Goal: Task Accomplishment & Management: Manage account settings

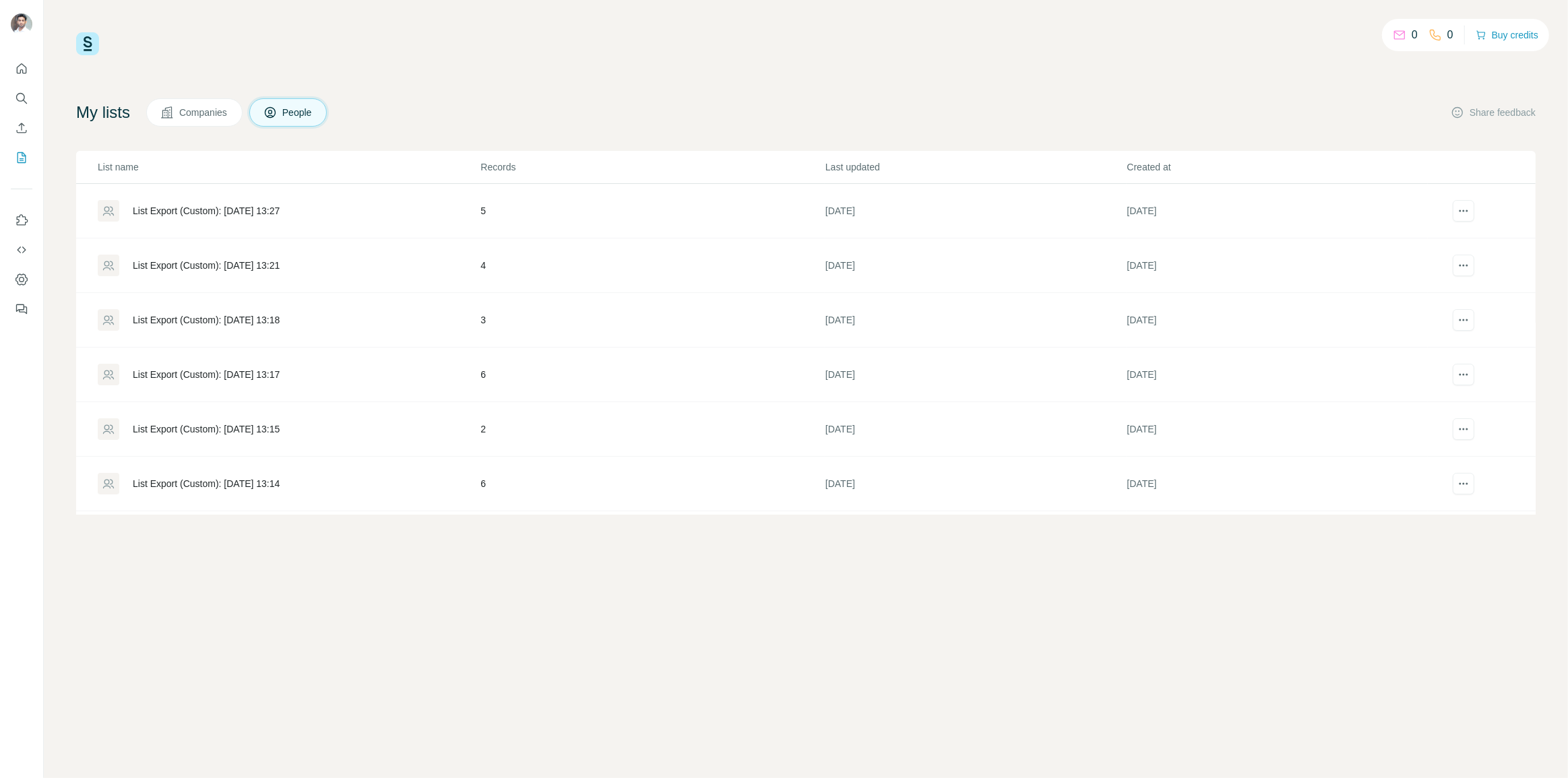
click at [280, 214] on div "List Export (Custom): 03/10/2025 13:27" at bounding box center [206, 211] width 147 height 14
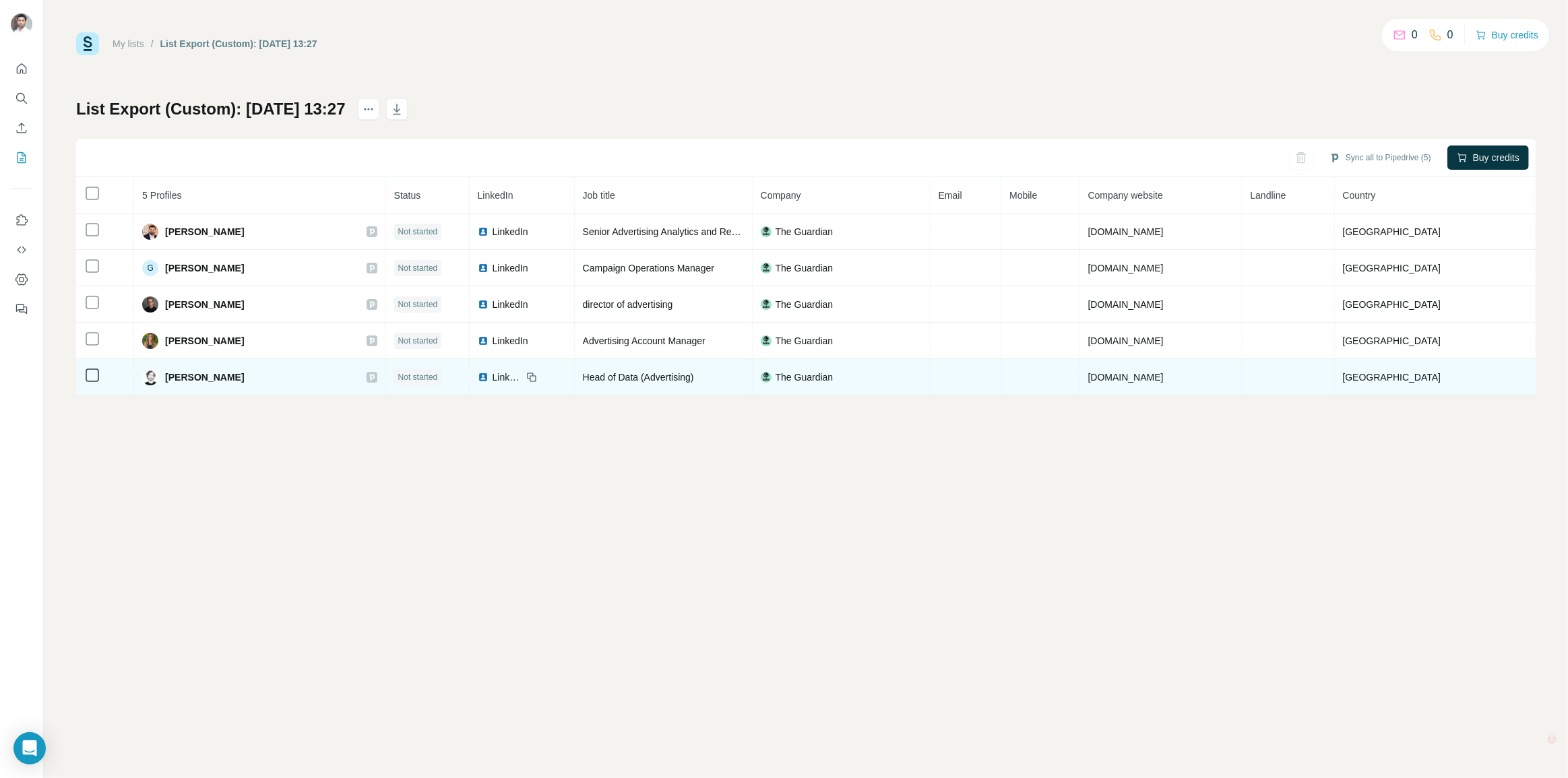
click at [433, 365] on td "Not started" at bounding box center [427, 377] width 84 height 36
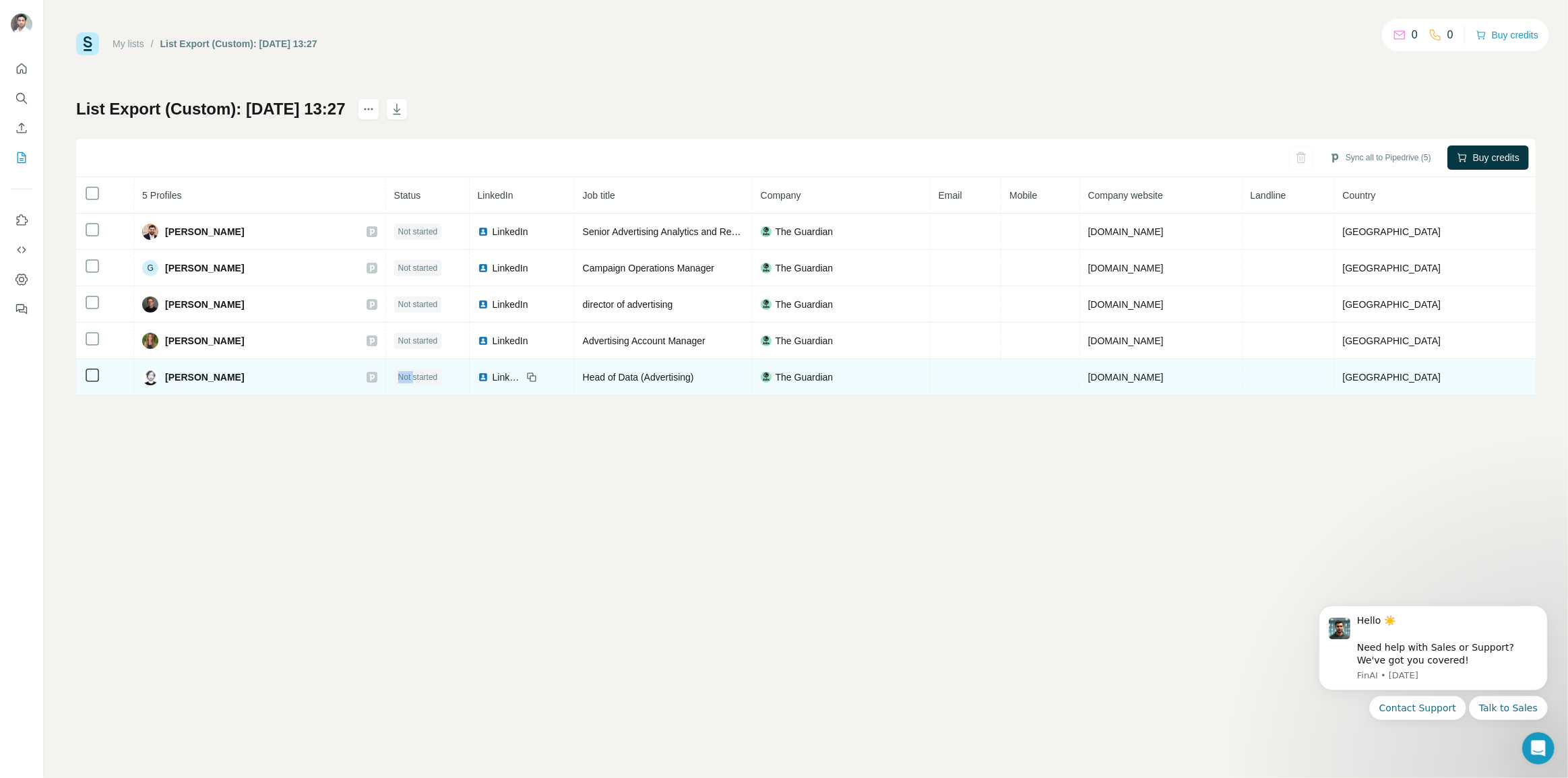
drag, startPoint x: 432, startPoint y: 367, endPoint x: 434, endPoint y: 375, distance: 8.2
click at [432, 371] on td "Not started" at bounding box center [427, 377] width 84 height 36
click at [434, 376] on span "Not started" at bounding box center [417, 377] width 40 height 12
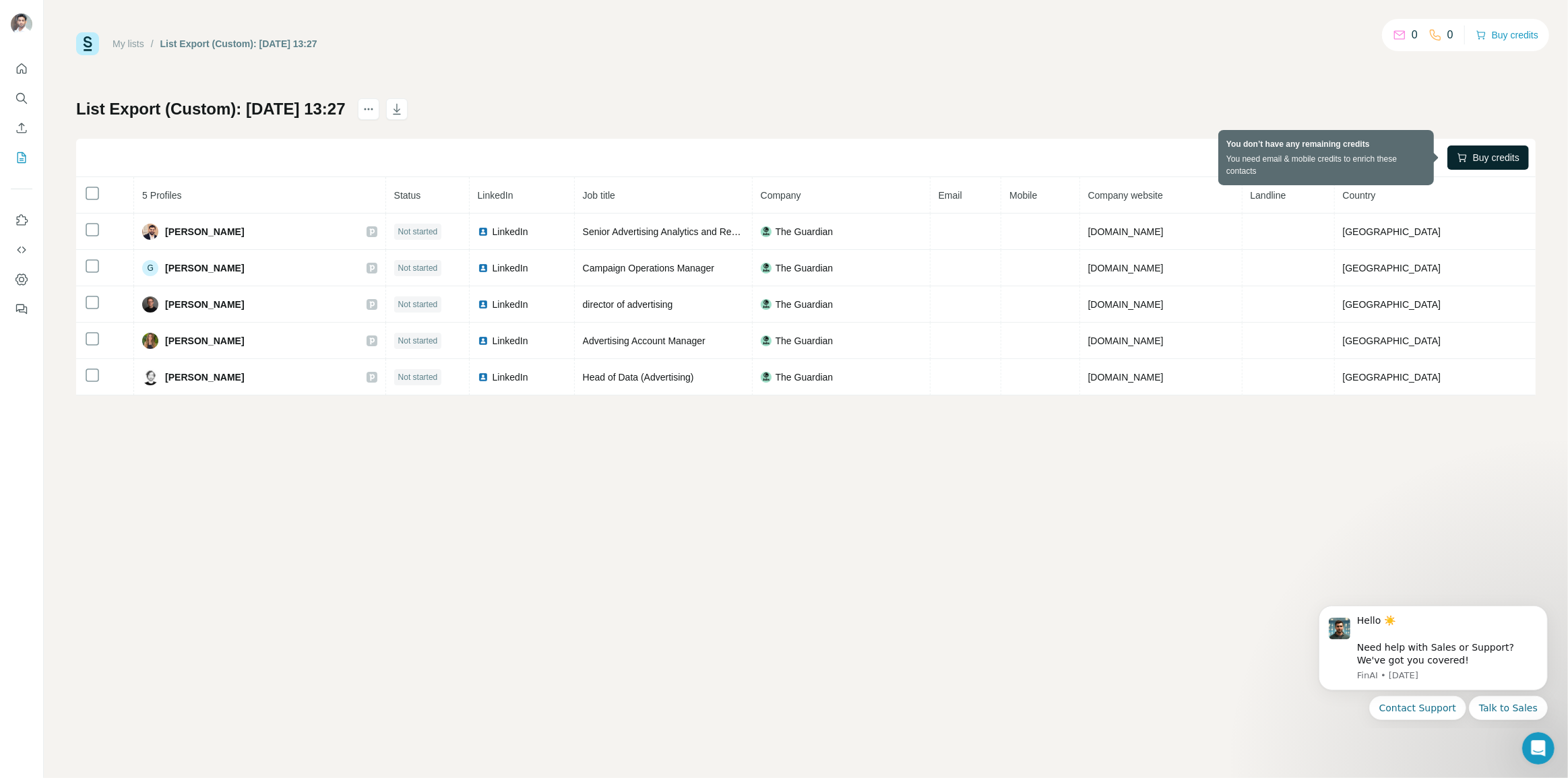
click at [1459, 160] on icon "button" at bounding box center [1462, 157] width 11 height 11
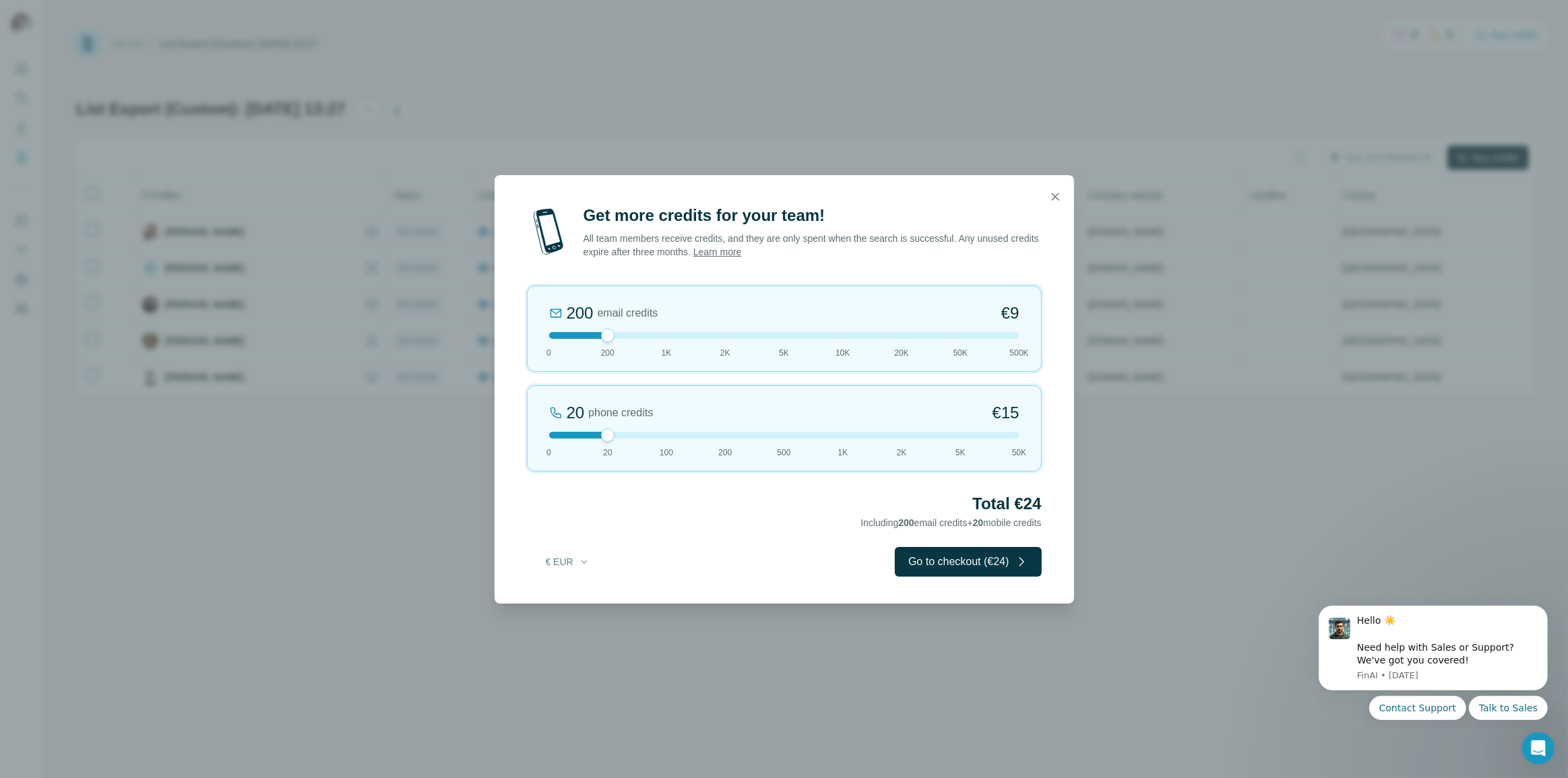
click at [1060, 201] on icon "button" at bounding box center [1055, 197] width 14 height 14
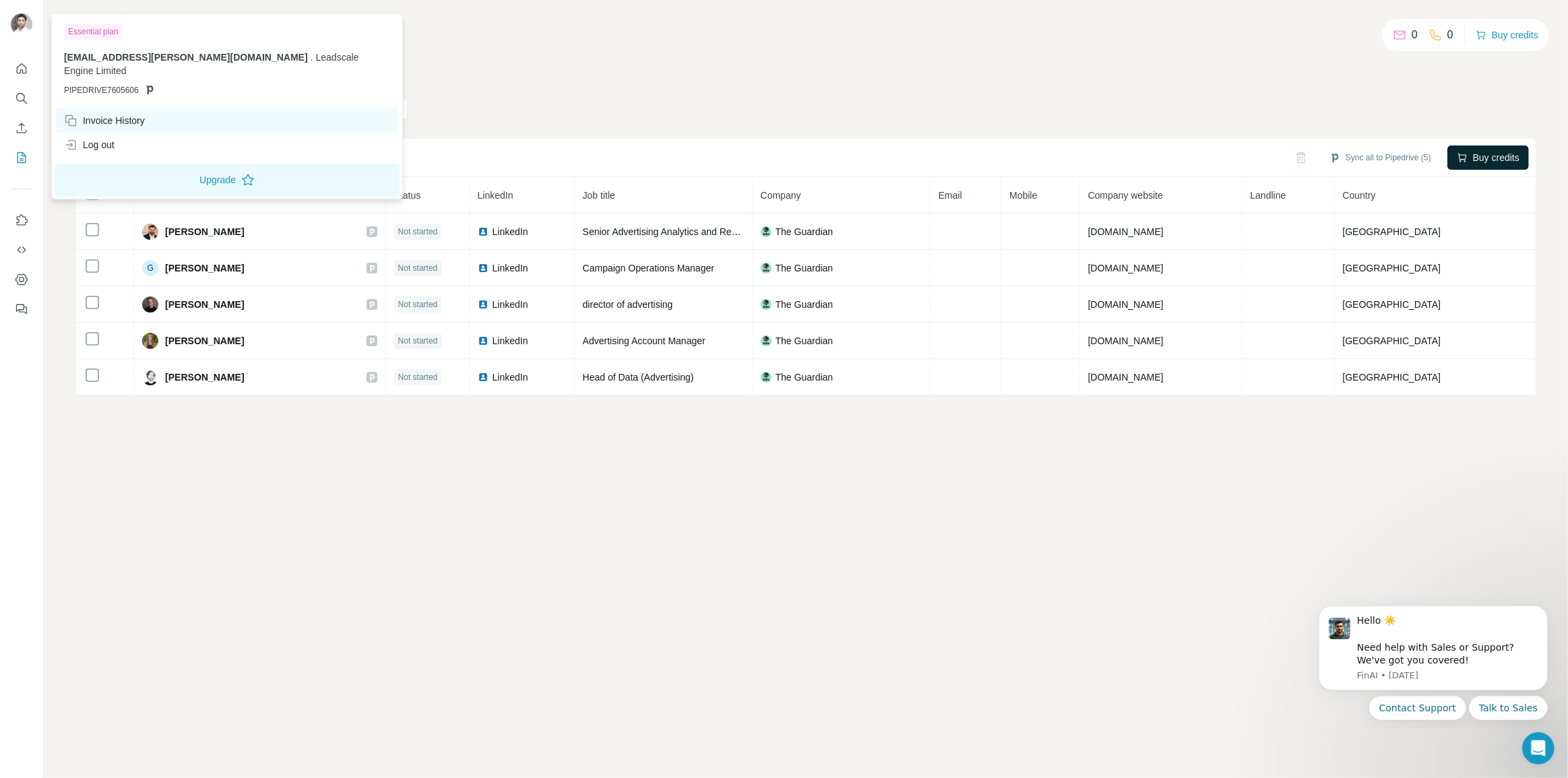
click at [125, 114] on div "Invoice History" at bounding box center [104, 121] width 81 height 14
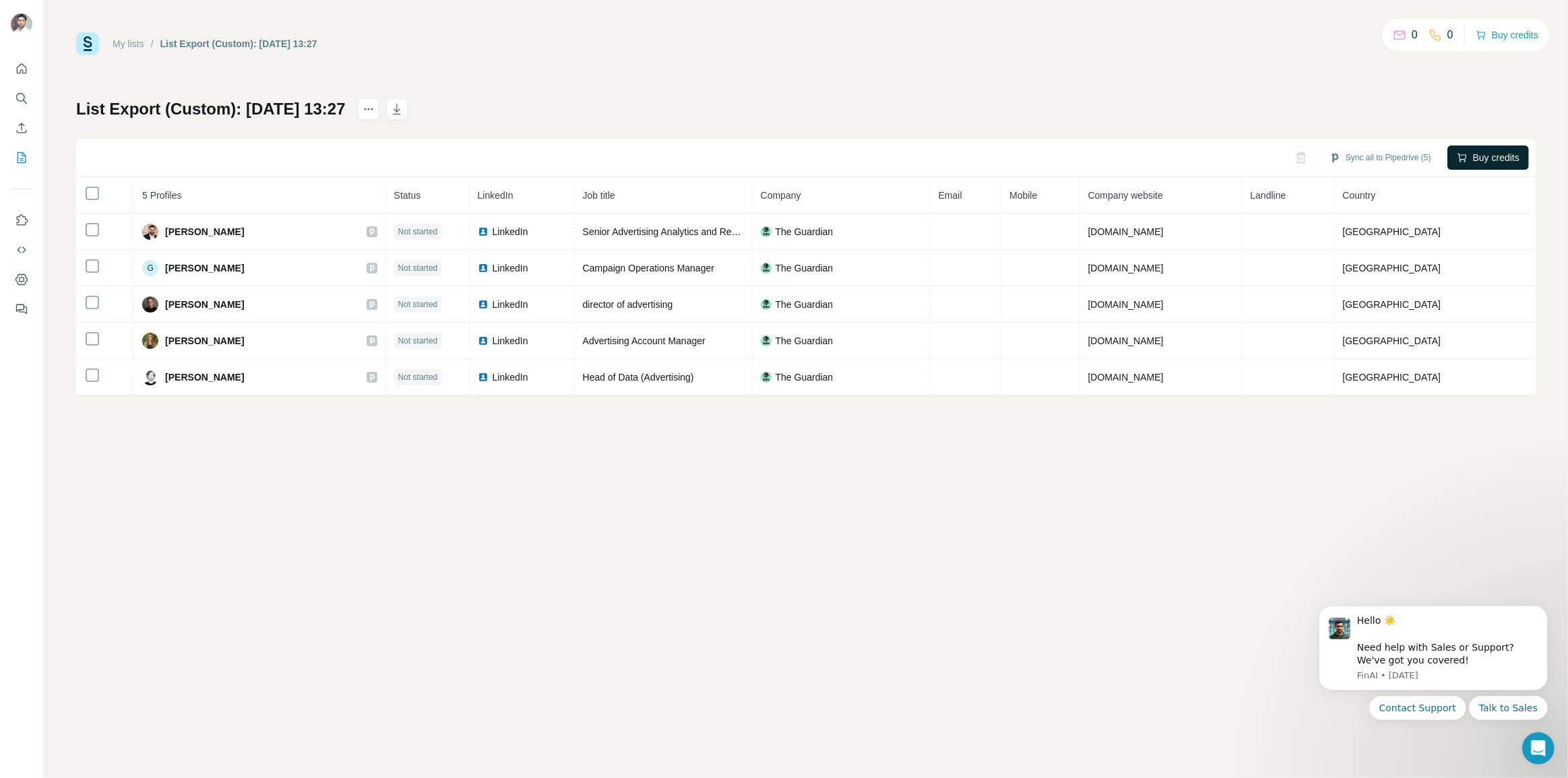
click at [34, 71] on div at bounding box center [21, 185] width 43 height 273
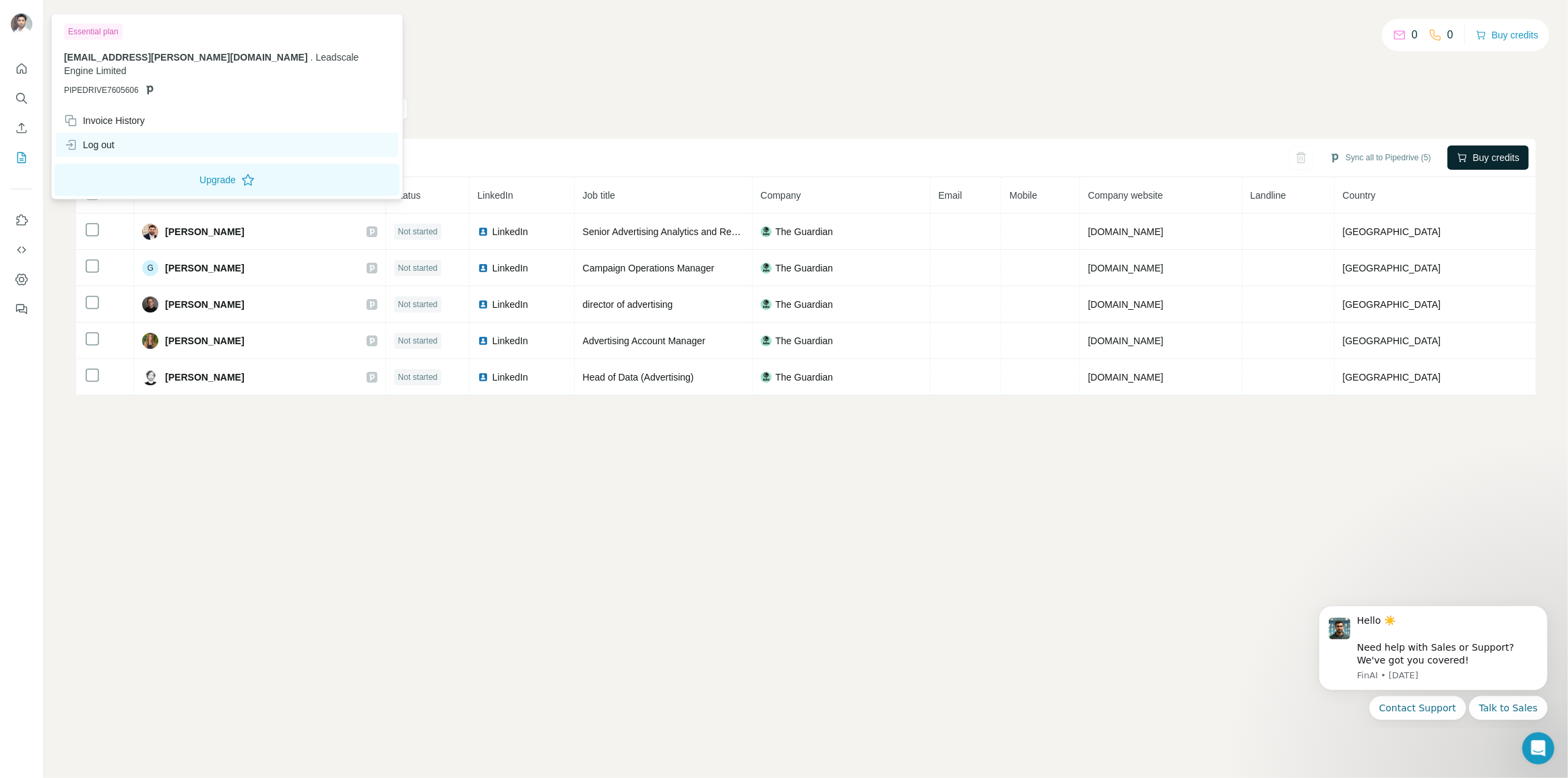
click at [112, 138] on div "Log out" at bounding box center [89, 145] width 50 height 14
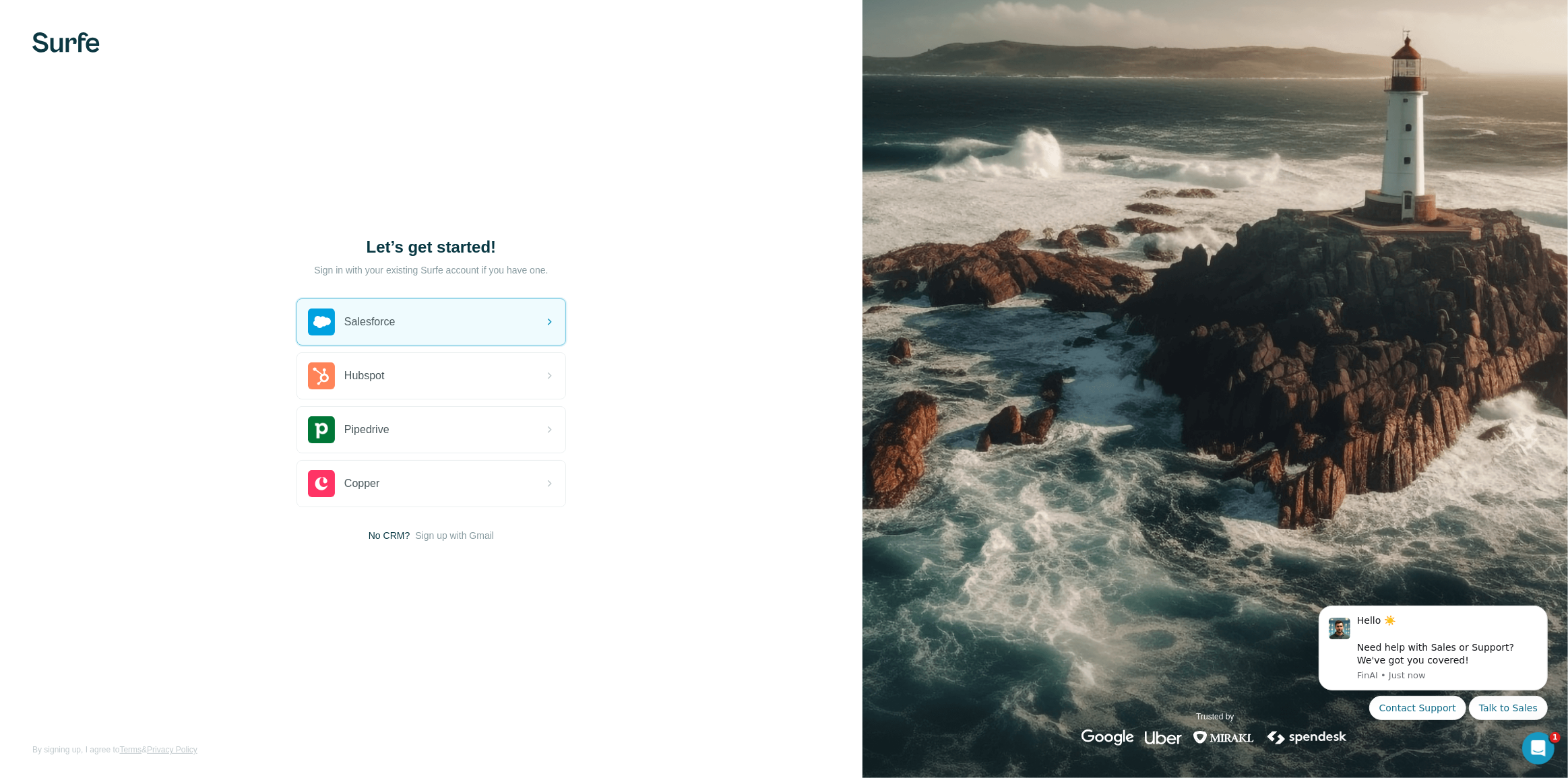
click at [82, 50] on img at bounding box center [66, 42] width 67 height 20
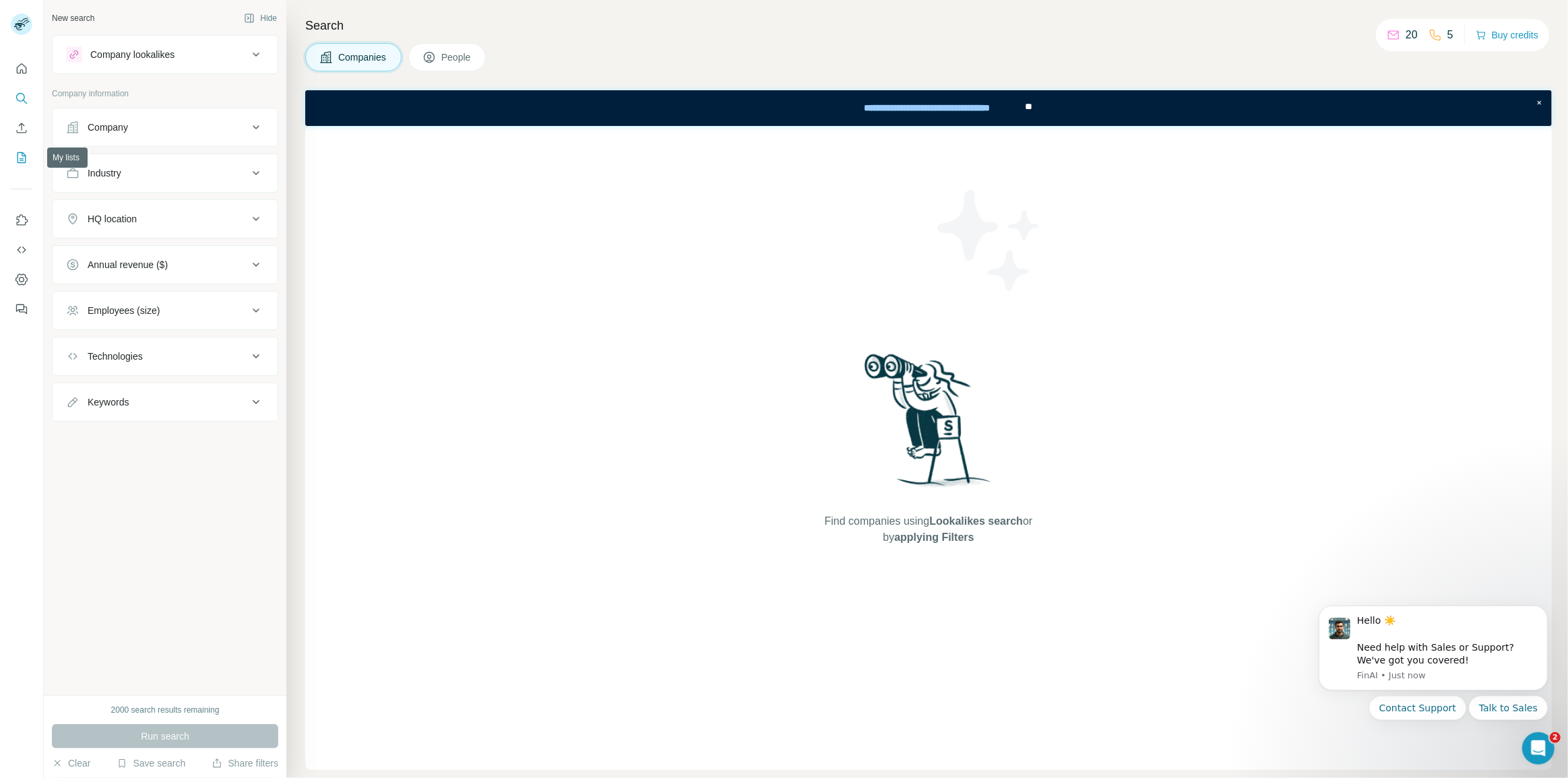
click at [24, 156] on icon "My lists" at bounding box center [23, 157] width 7 height 9
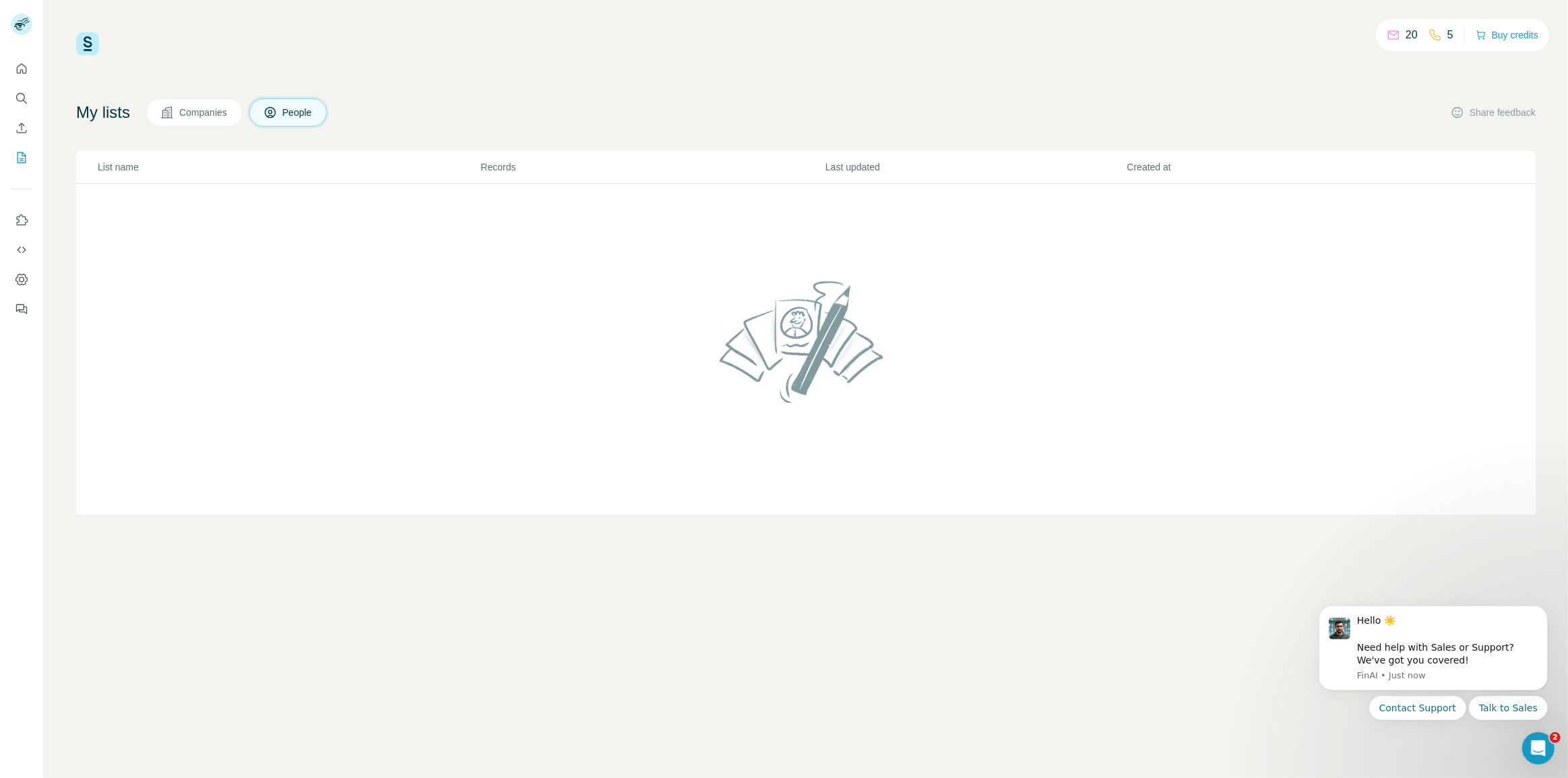
click at [226, 114] on span "Companies" at bounding box center [203, 112] width 49 height 14
click at [276, 108] on icon at bounding box center [270, 112] width 11 height 11
click at [1405, 35] on p "20" at bounding box center [1411, 35] width 12 height 16
click at [1493, 35] on button "Buy credits" at bounding box center [1506, 35] width 63 height 19
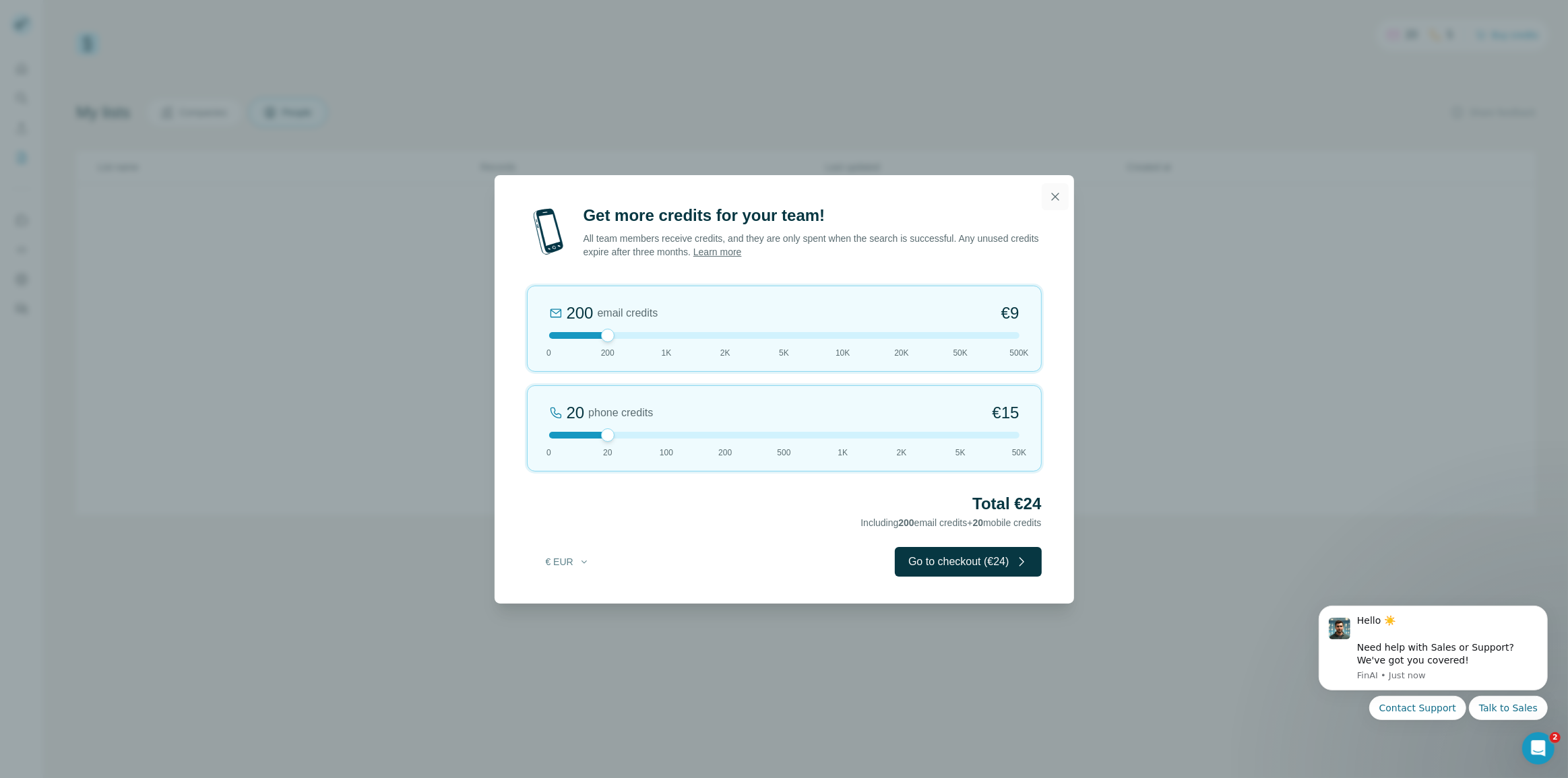
click at [1058, 190] on icon "button" at bounding box center [1055, 197] width 14 height 14
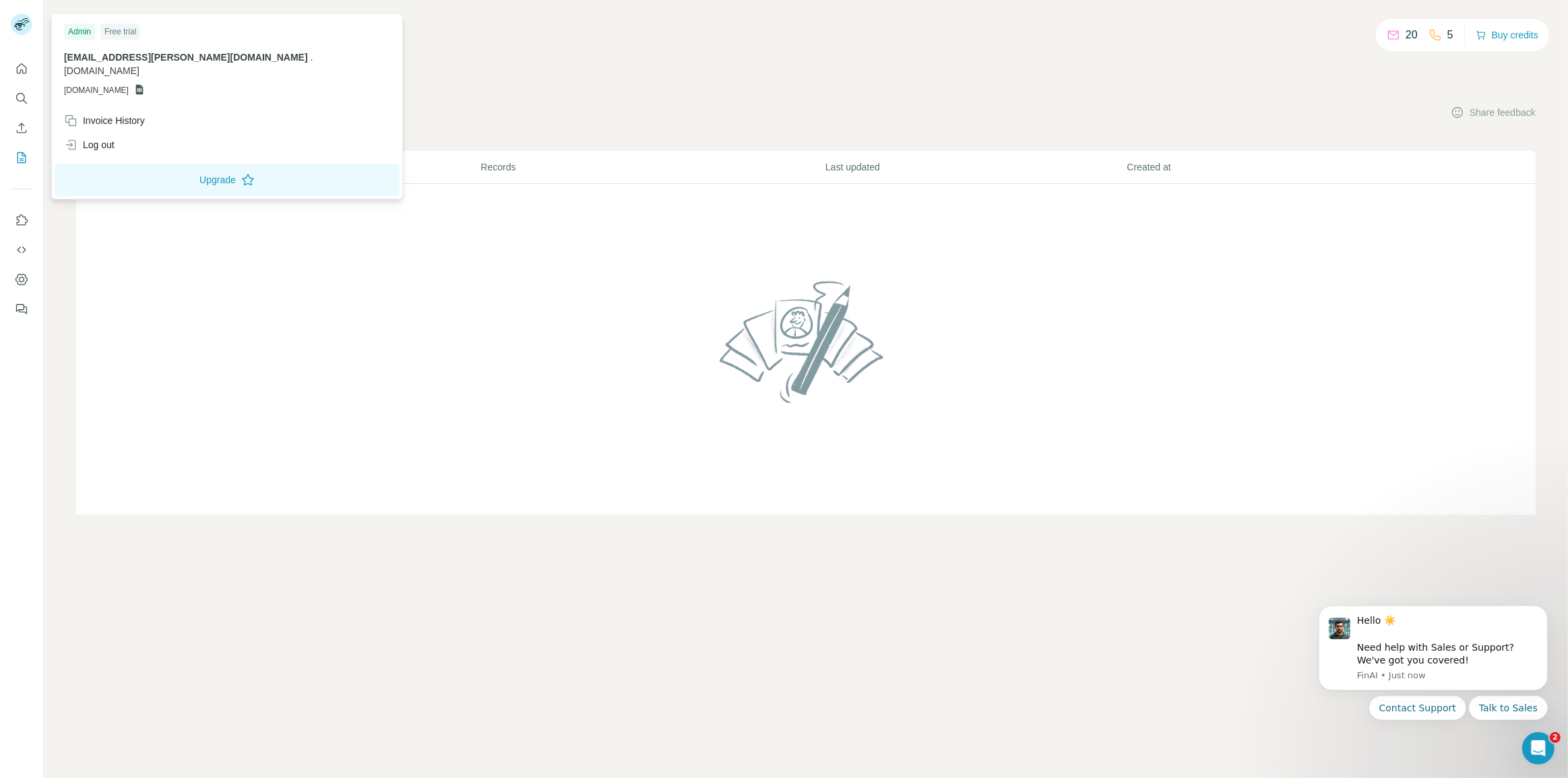
click at [17, 23] on icon at bounding box center [20, 26] width 11 height 8
click at [128, 137] on div "Log out" at bounding box center [227, 145] width 342 height 24
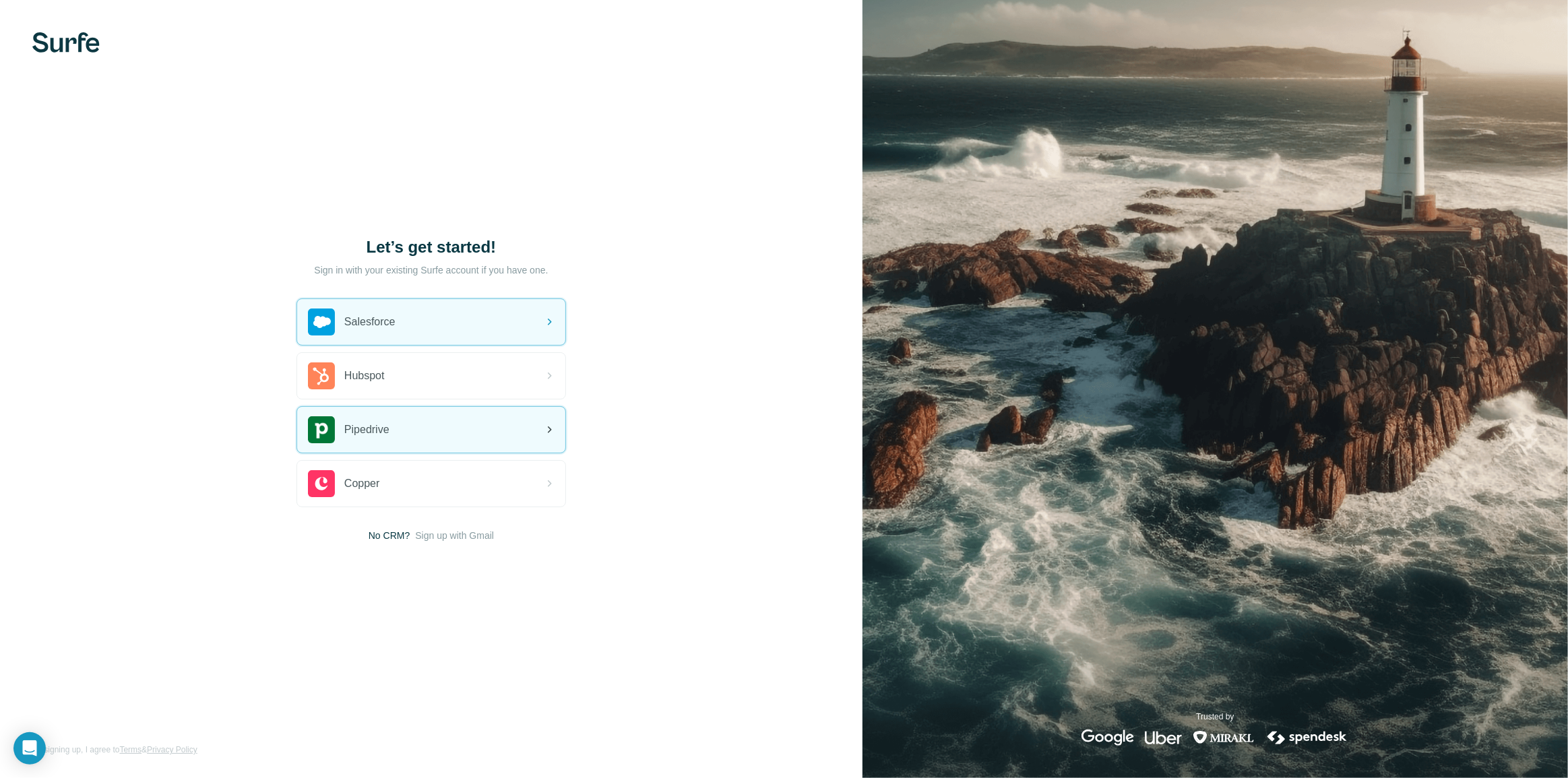
click at [376, 426] on span "Pipedrive" at bounding box center [367, 429] width 45 height 16
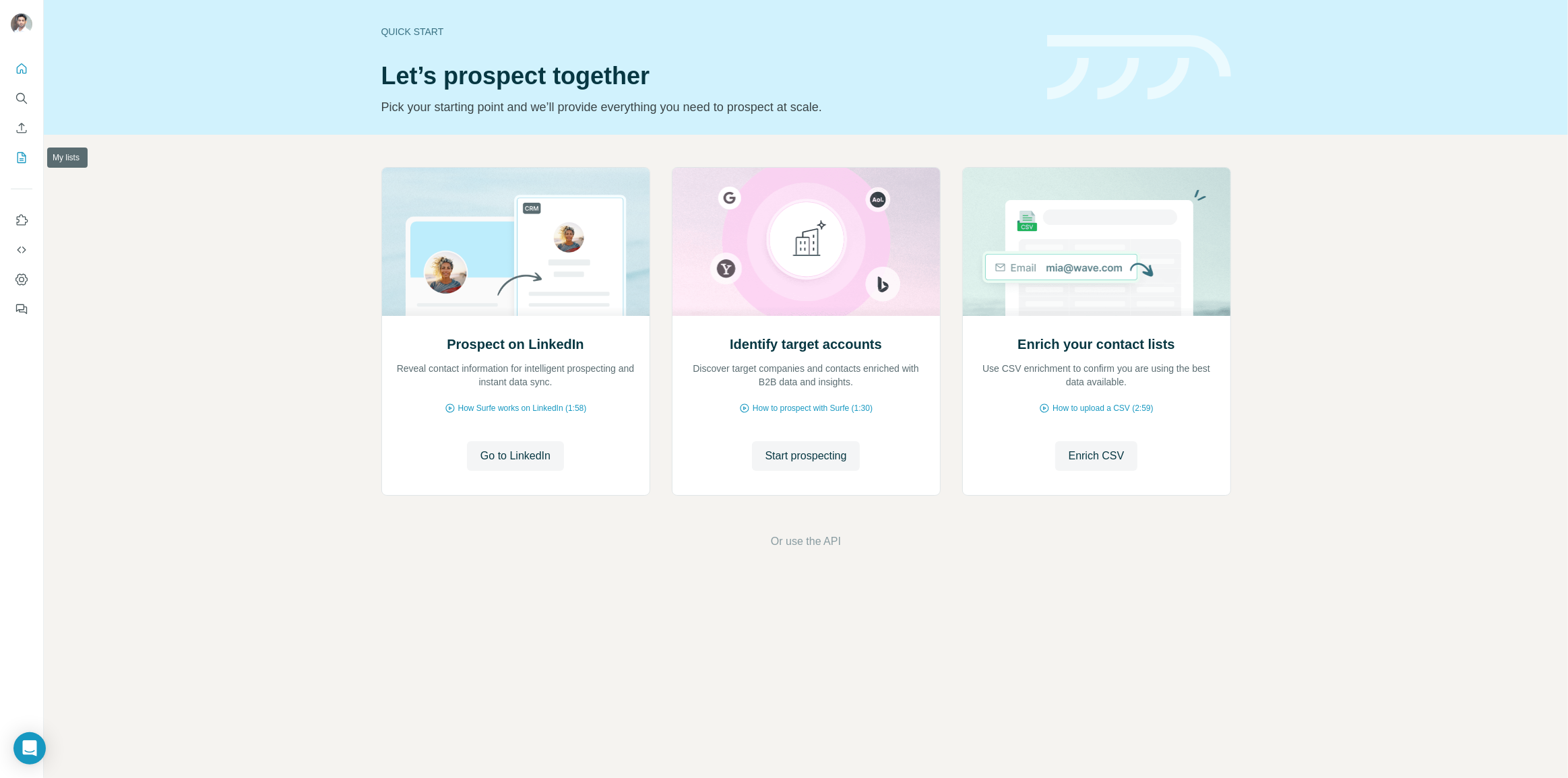
click at [23, 155] on icon "My lists" at bounding box center [23, 157] width 7 height 9
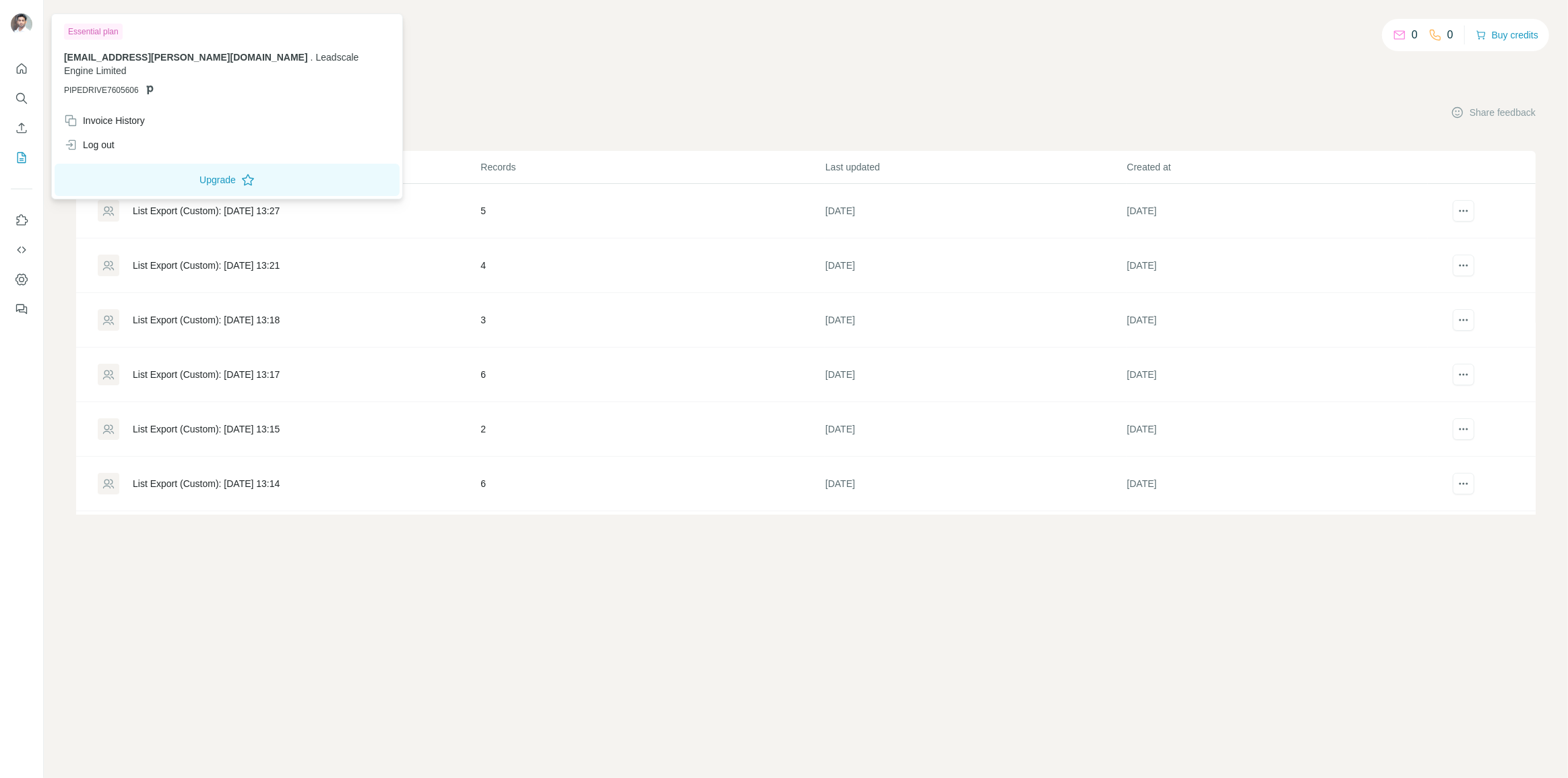
click at [28, 23] on img at bounding box center [21, 24] width 22 height 22
click at [134, 133] on div "Log out" at bounding box center [227, 145] width 342 height 24
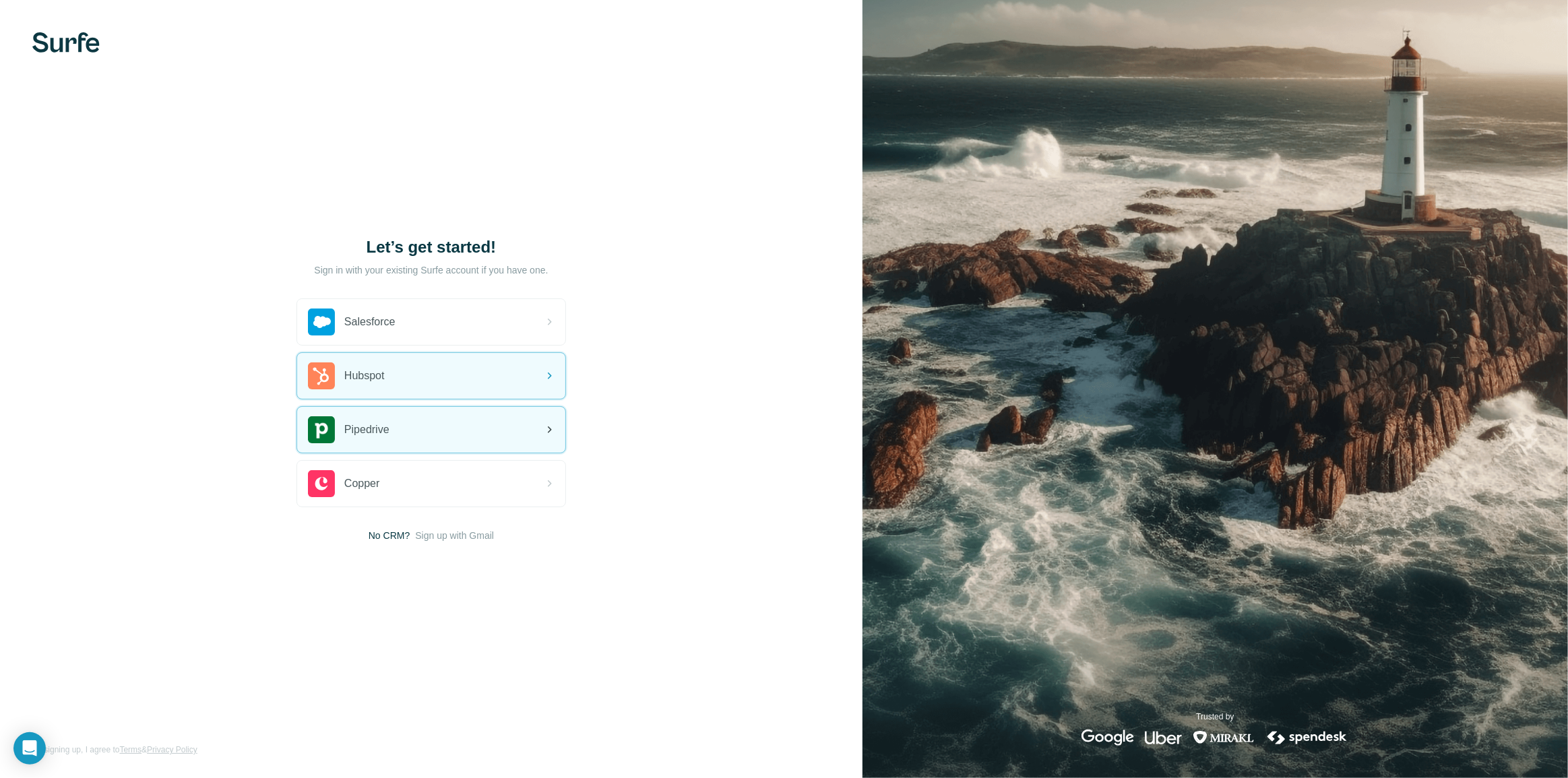
click at [423, 409] on div "Pipedrive" at bounding box center [431, 429] width 268 height 46
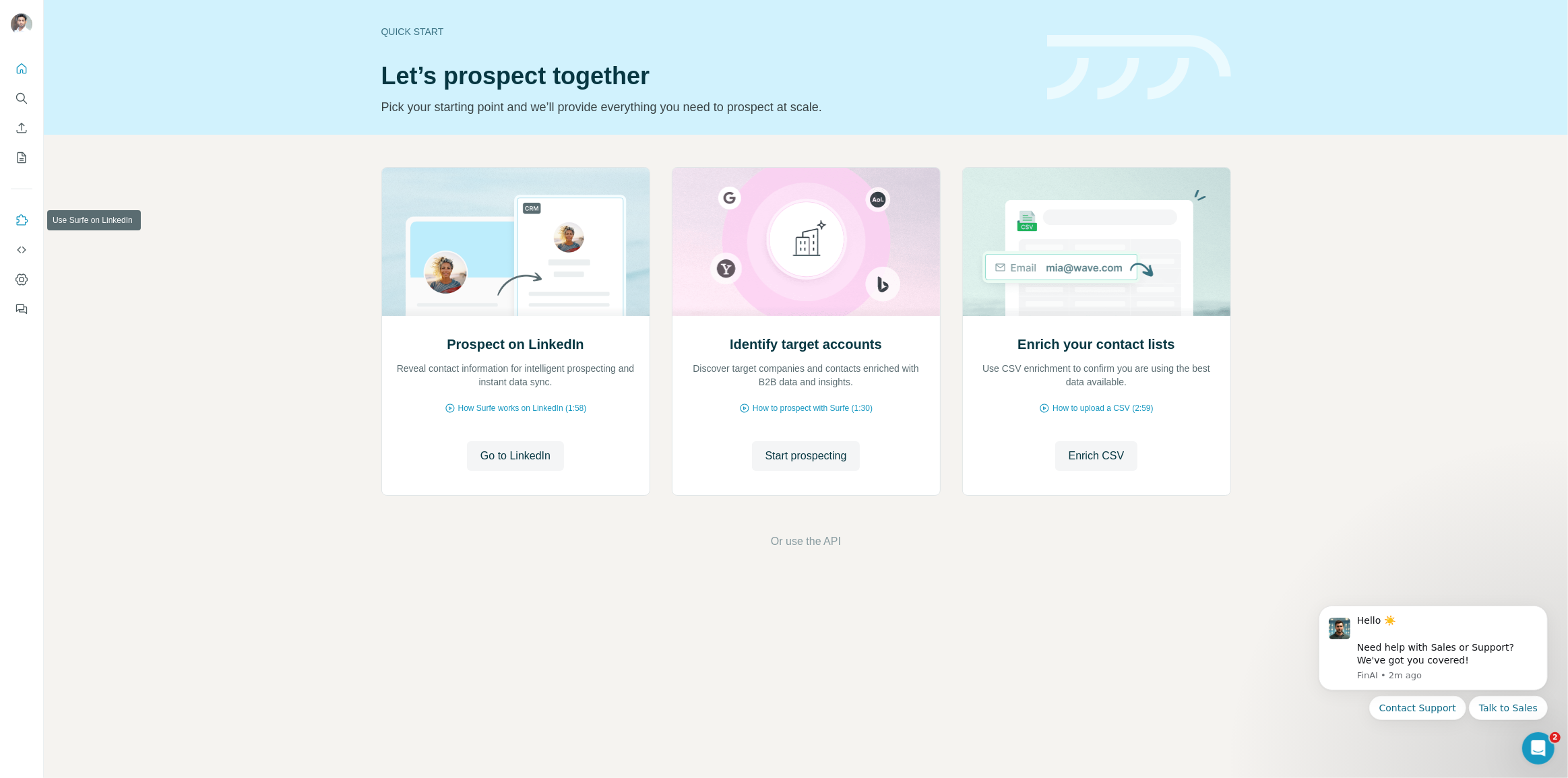
click at [27, 223] on icon "Use Surfe on LinkedIn" at bounding box center [22, 220] width 14 height 14
click at [24, 125] on icon "Enrich CSV" at bounding box center [21, 127] width 10 height 10
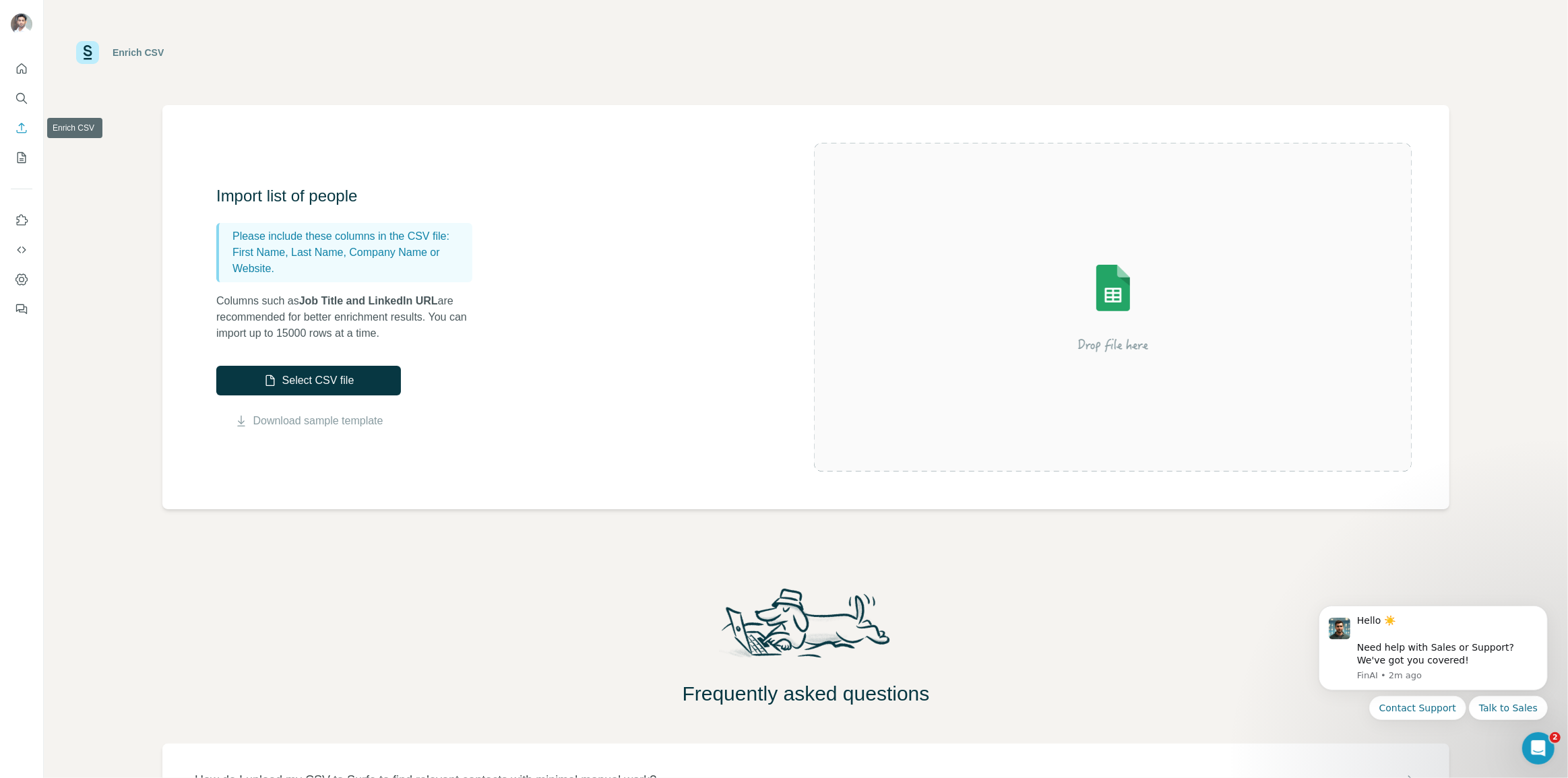
scroll to position [111, 0]
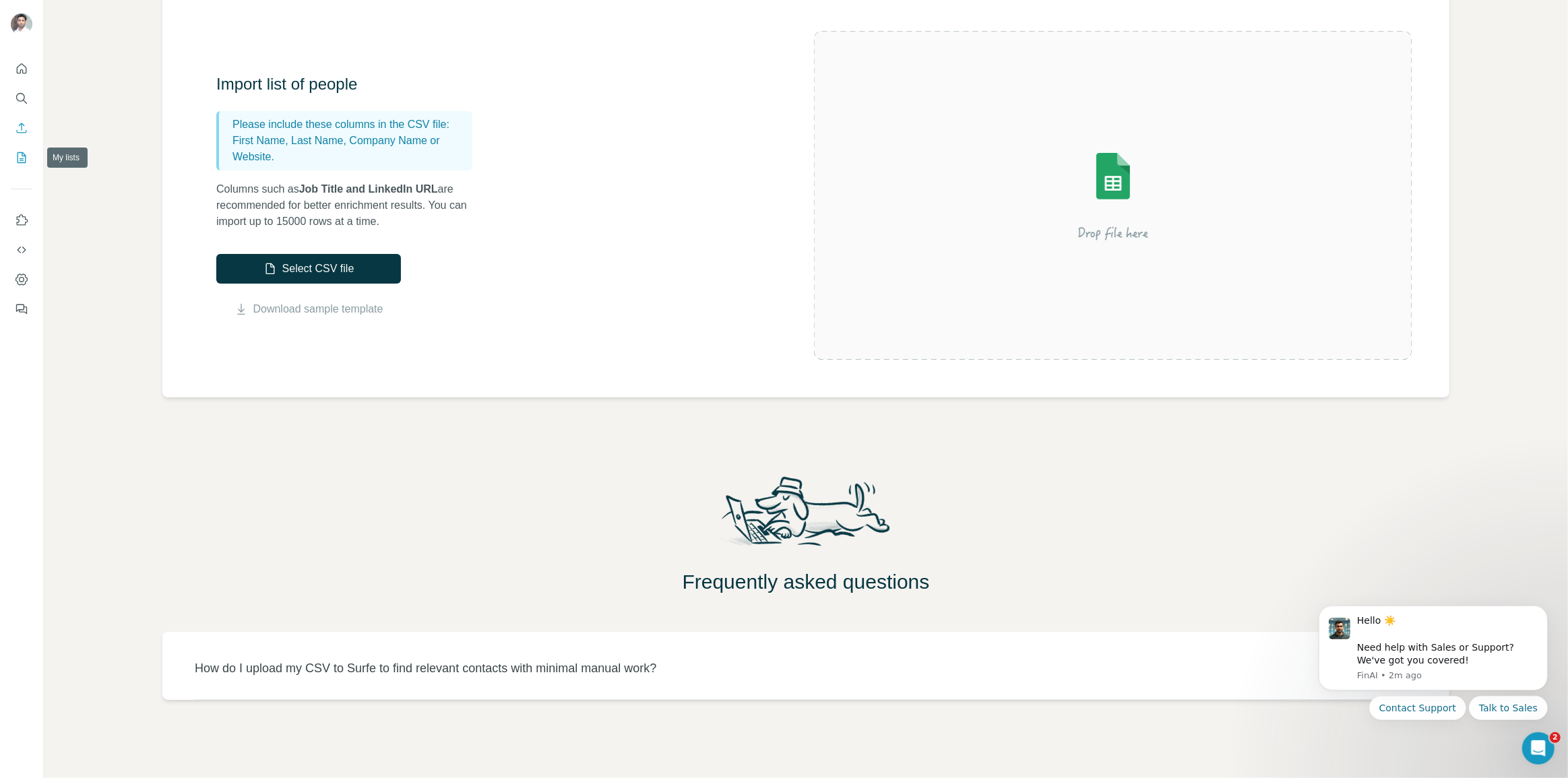
click at [26, 161] on icon "My lists" at bounding box center [22, 157] width 14 height 14
